Goal: Task Accomplishment & Management: Manage account settings

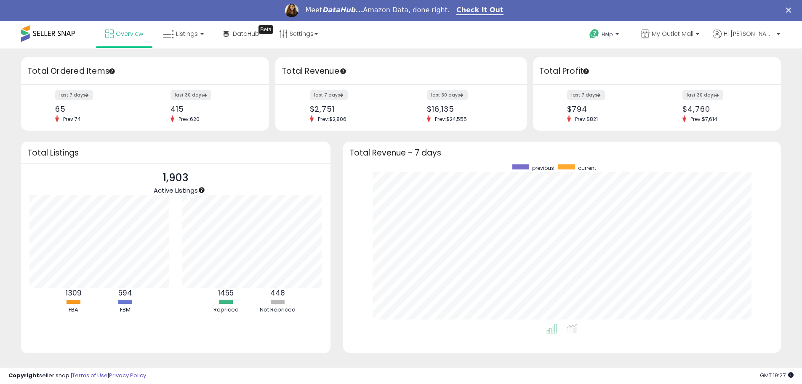
scroll to position [159, 422]
click at [187, 35] on span "Listings" at bounding box center [187, 33] width 22 height 8
click at [182, 93] on icon at bounding box center [191, 94] width 44 height 13
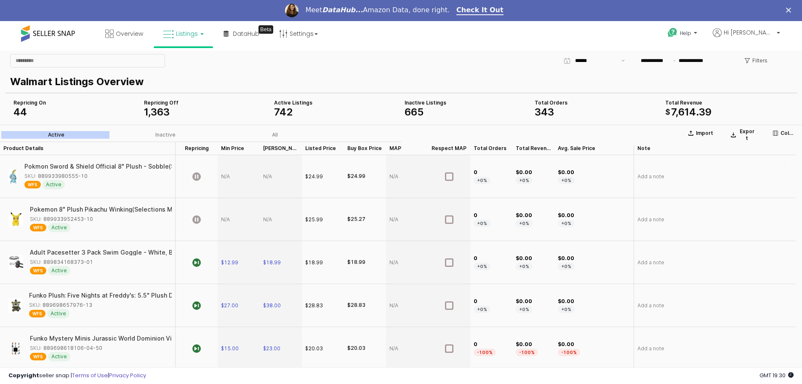
click at [72, 165] on div "Pokmon Sword & Shield Official 8" Plush - Sobble(Selections May Vary)" at bounding box center [128, 166] width 208 height 6
click at [10, 177] on img "App Frame" at bounding box center [12, 176] width 9 height 15
click at [62, 177] on div "SKU: 889933980555-10" at bounding box center [55, 176] width 63 height 8
click at [189, 34] on span "Listings" at bounding box center [187, 33] width 22 height 8
click at [194, 57] on link at bounding box center [189, 64] width 58 height 17
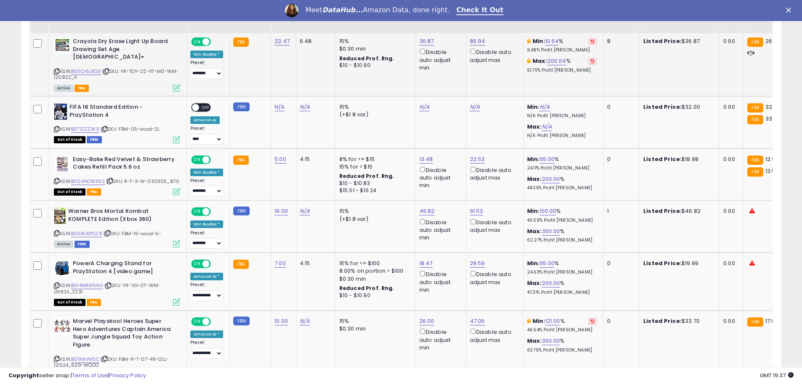
scroll to position [547, 0]
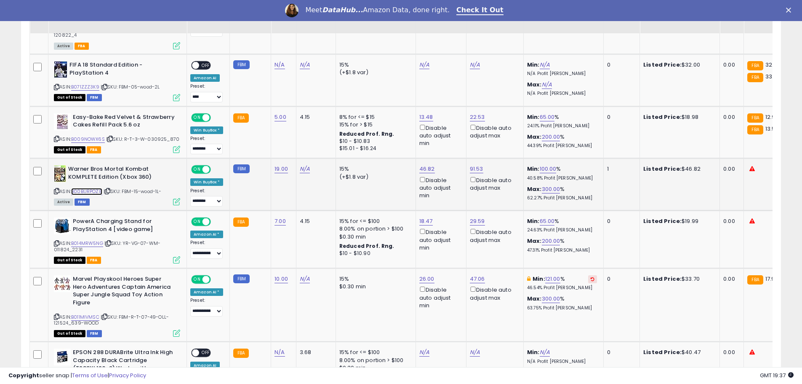
click at [96, 188] on link "B00BURPOZ8" at bounding box center [86, 191] width 31 height 7
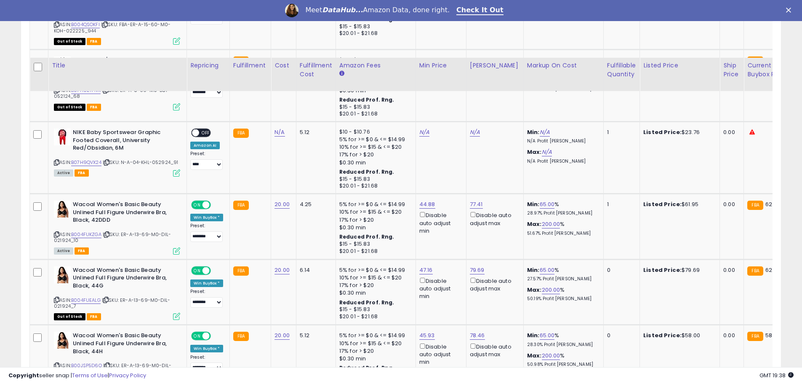
scroll to position [1790, 0]
